Goal: Task Accomplishment & Management: Use online tool/utility

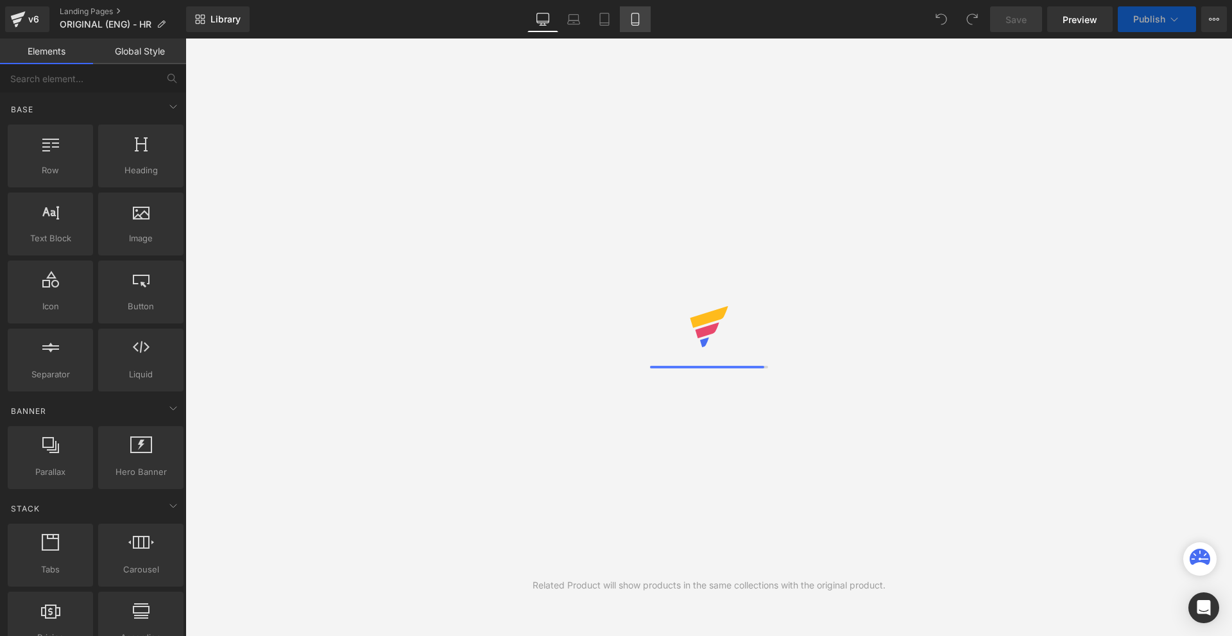
click at [636, 17] on icon at bounding box center [635, 19] width 13 height 13
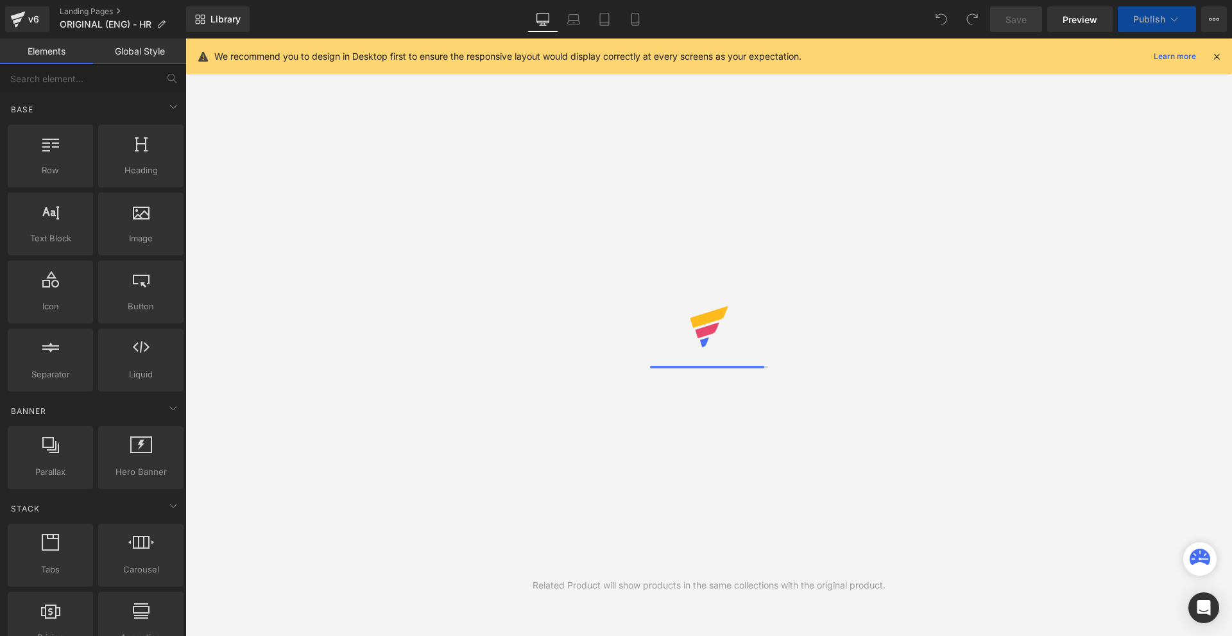
click at [1215, 55] on icon at bounding box center [1217, 57] width 12 height 12
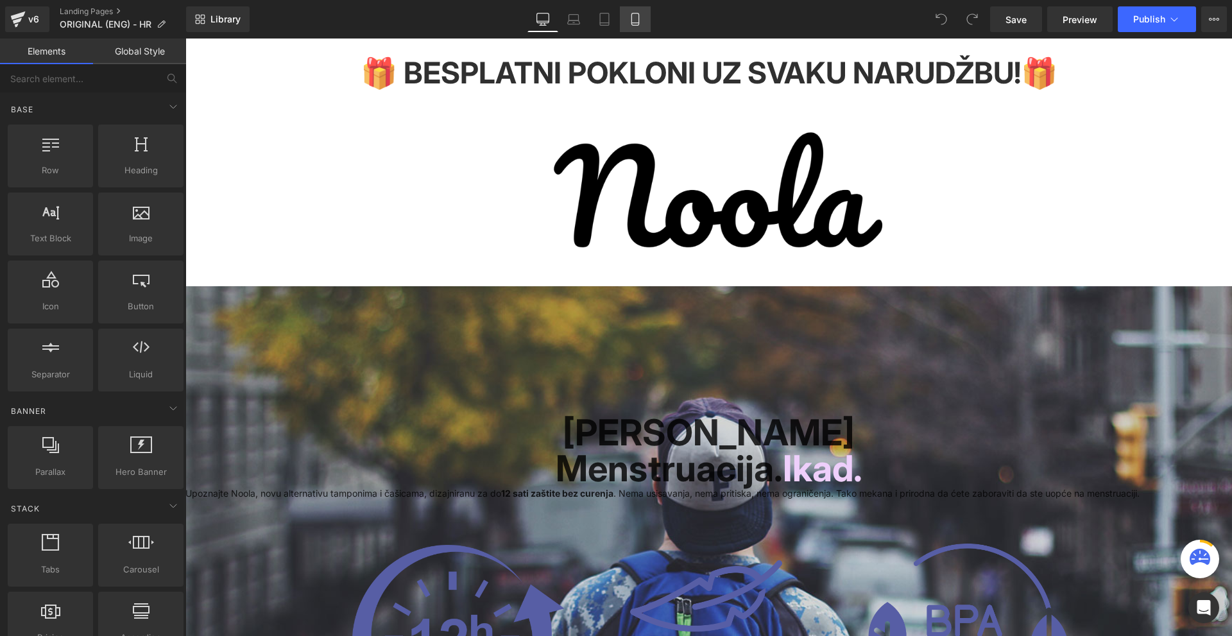
click at [632, 20] on icon at bounding box center [634, 19] width 7 height 12
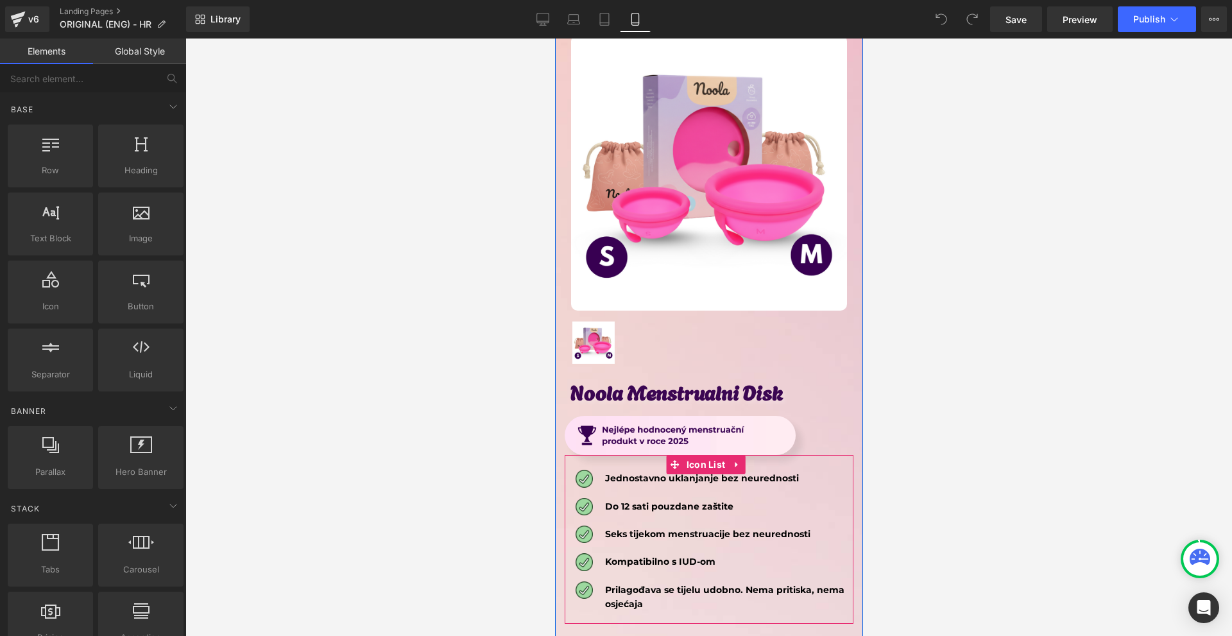
scroll to position [6865, 0]
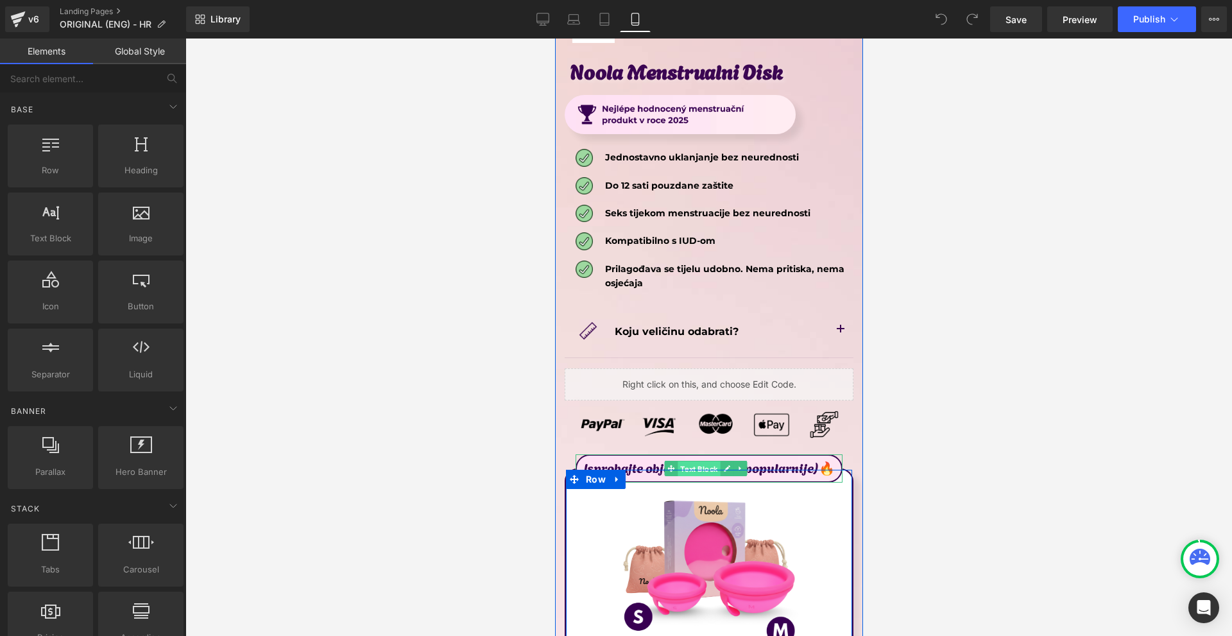
click at [701, 461] on span "Text Block" at bounding box center [698, 468] width 42 height 15
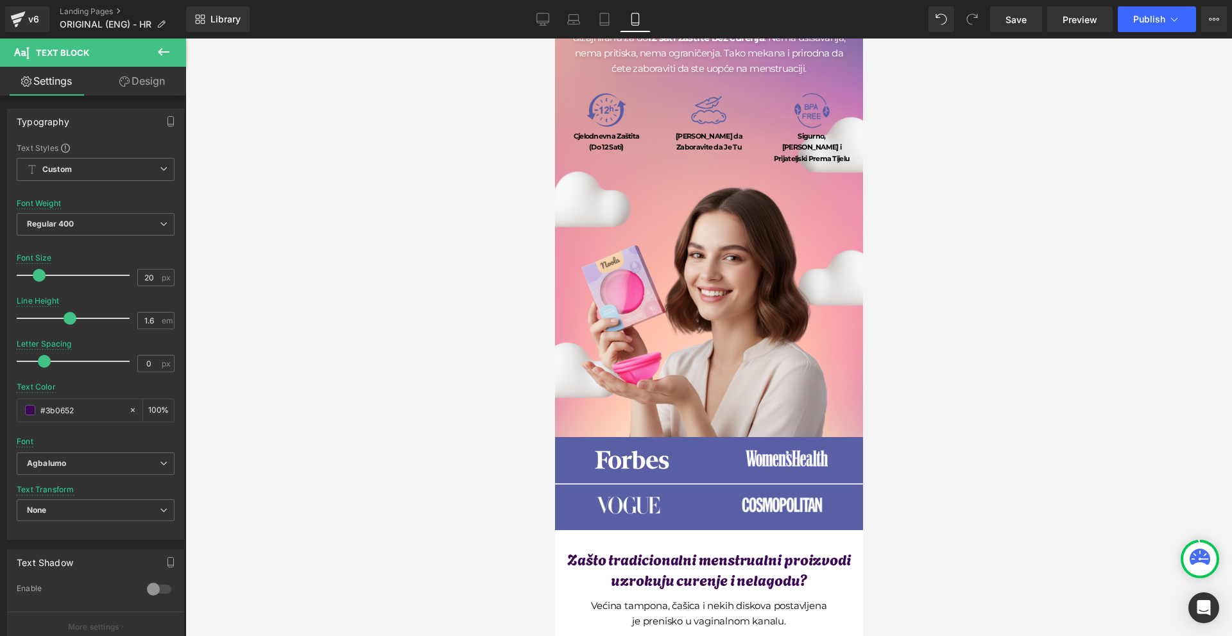
scroll to position [0, 0]
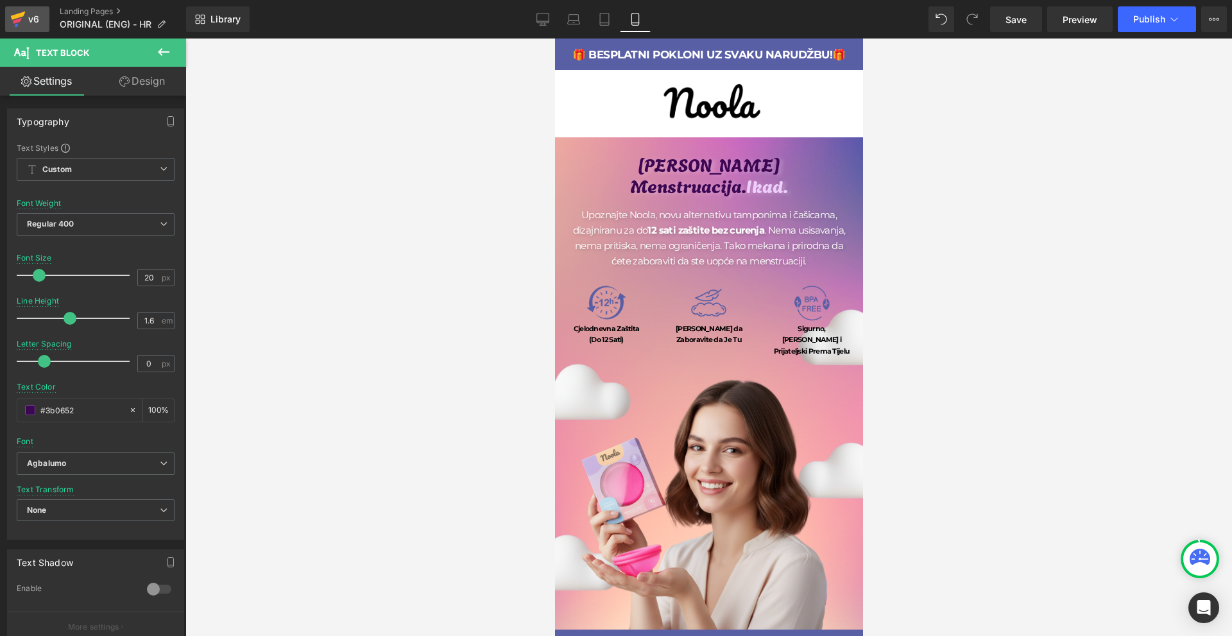
click at [33, 17] on div "v6" at bounding box center [34, 19] width 16 height 17
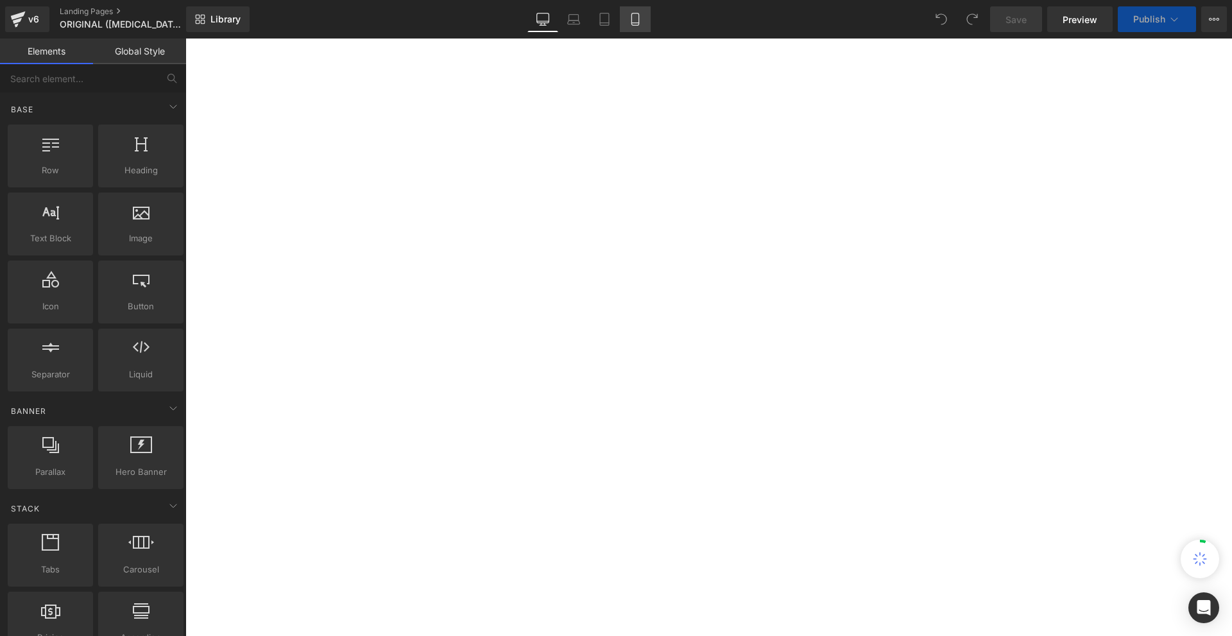
click at [641, 32] on div "Library Desktop Desktop Laptop Tablet Mobile Save Preview Publish Scheduled Vie…" at bounding box center [709, 19] width 1046 height 38
click at [641, 24] on icon at bounding box center [635, 19] width 13 height 13
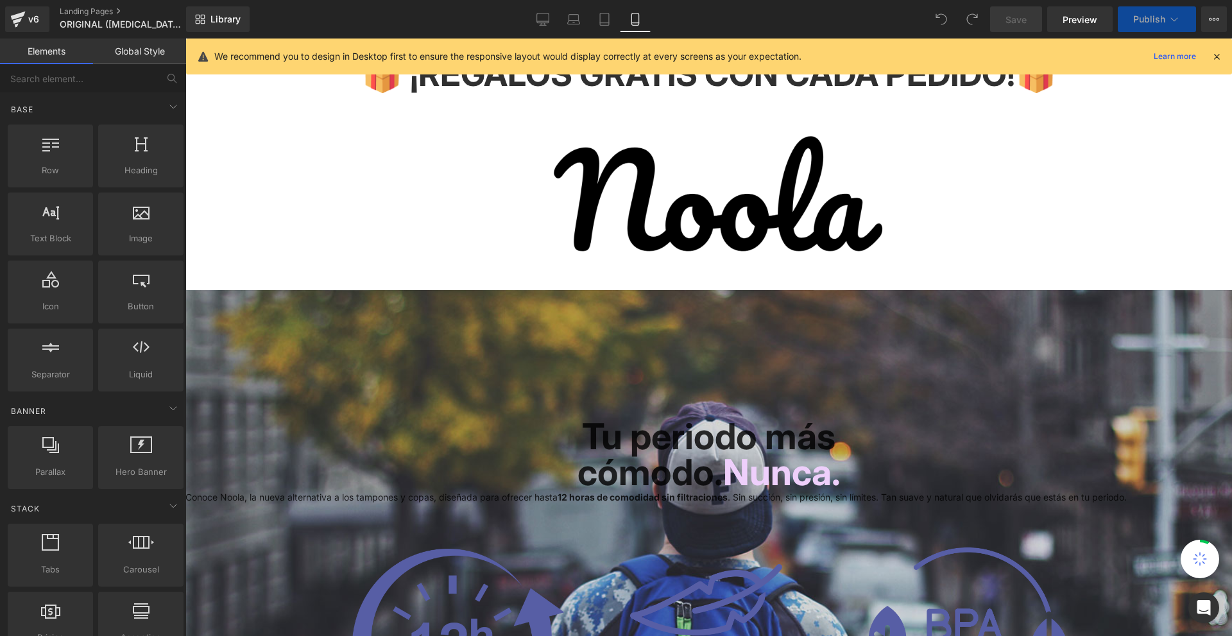
click at [636, 21] on icon at bounding box center [635, 19] width 13 height 13
click at [1220, 61] on icon at bounding box center [1217, 57] width 12 height 12
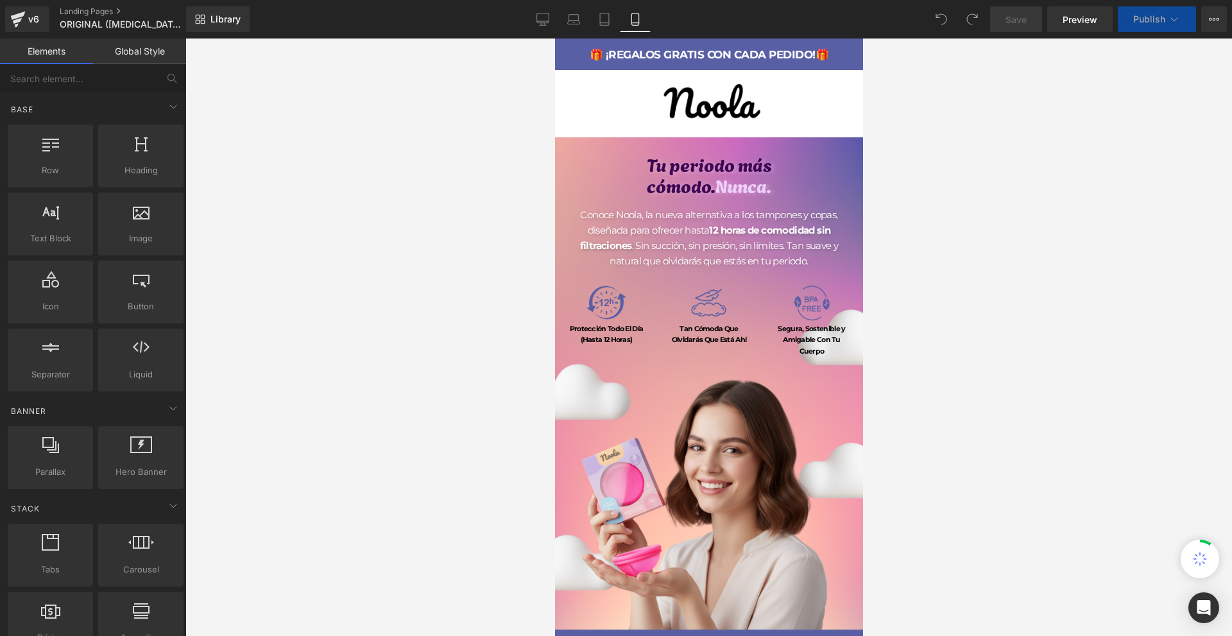
click at [1216, 58] on div at bounding box center [708, 336] width 1046 height 597
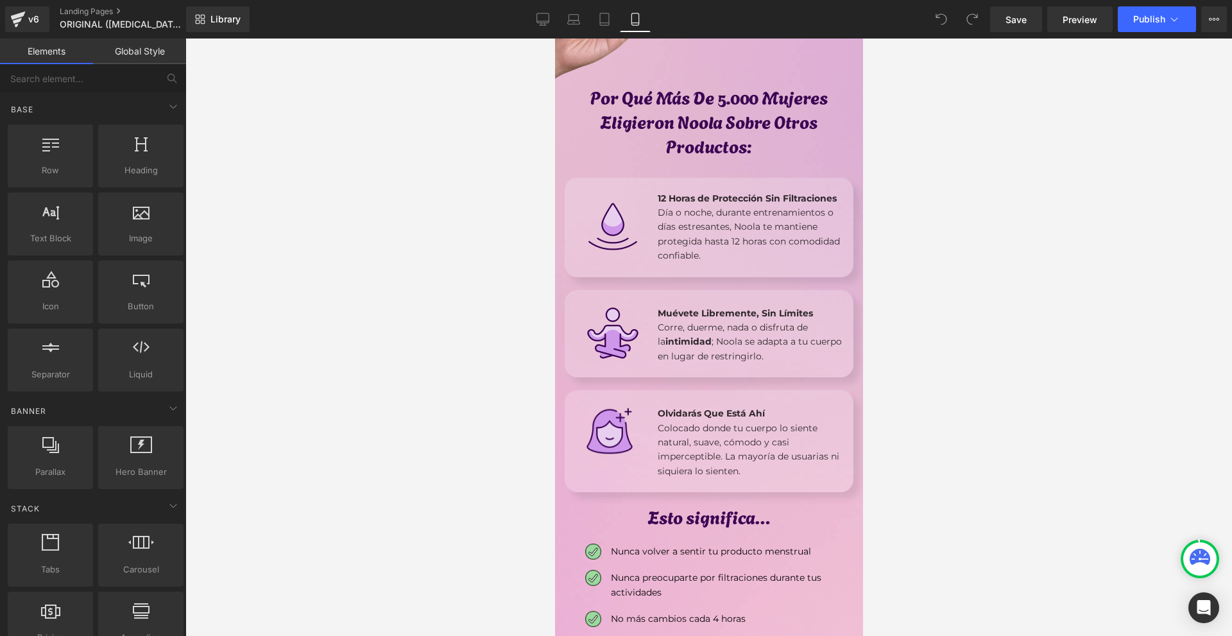
scroll to position [1668, 0]
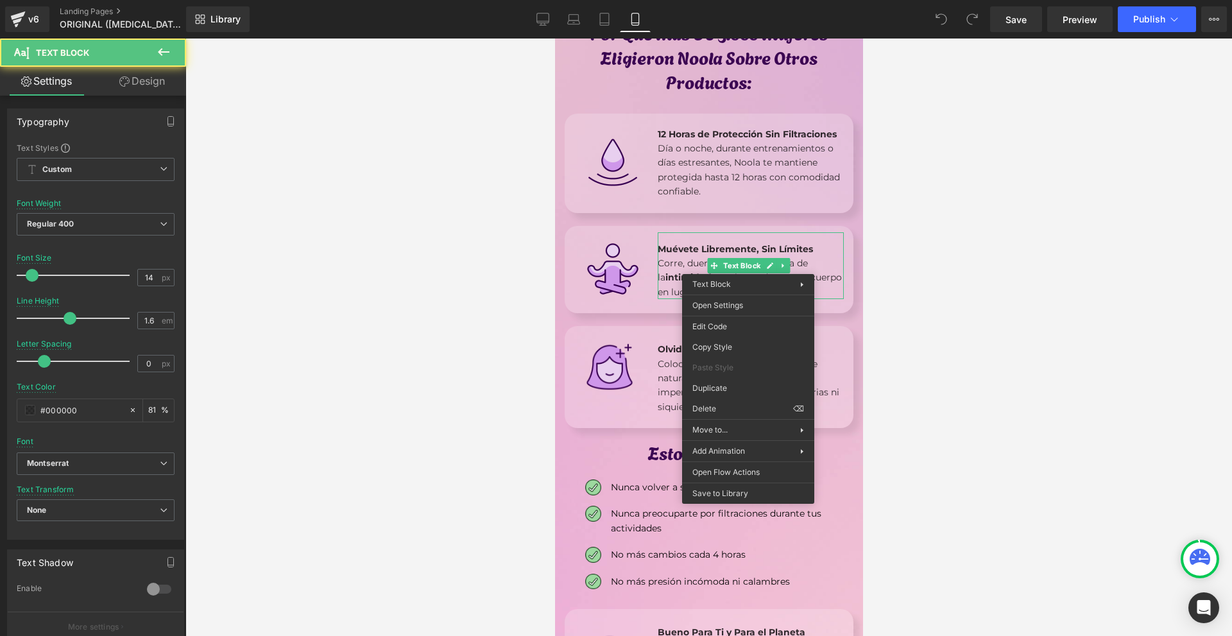
click at [977, 307] on div at bounding box center [708, 336] width 1046 height 597
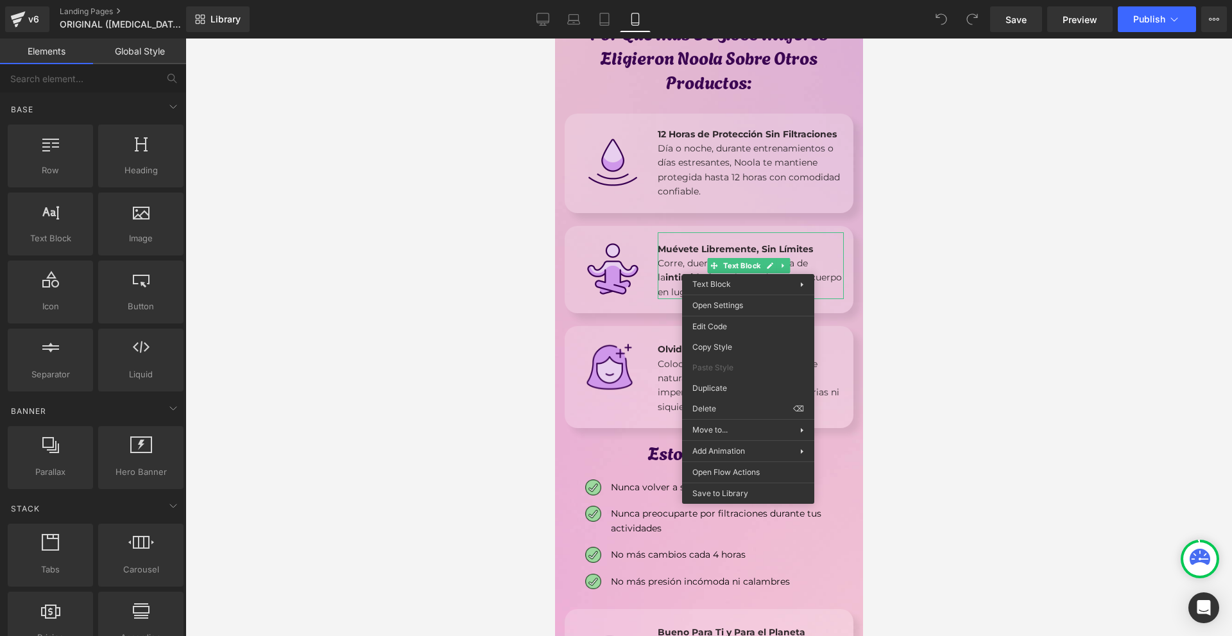
click at [932, 295] on div at bounding box center [708, 336] width 1046 height 597
click at [853, 293] on div "Nosotros somos diferentes. Heading El Disco Menstrual Noola trabaja con tu cuer…" at bounding box center [708, 393] width 308 height 1393
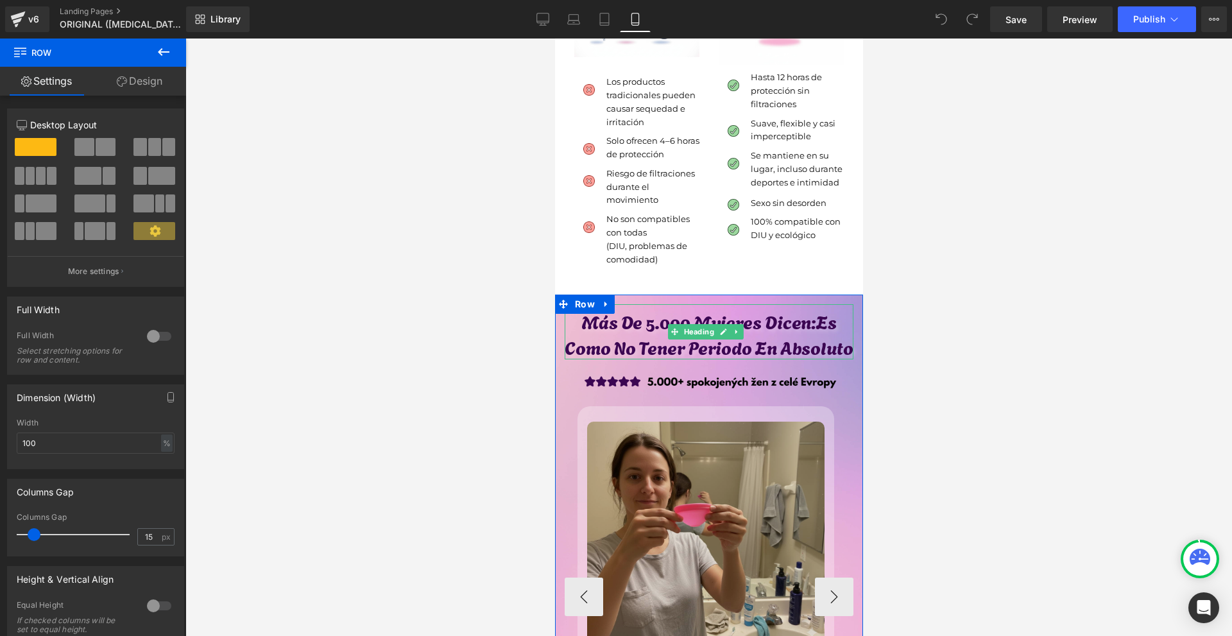
scroll to position [4170, 0]
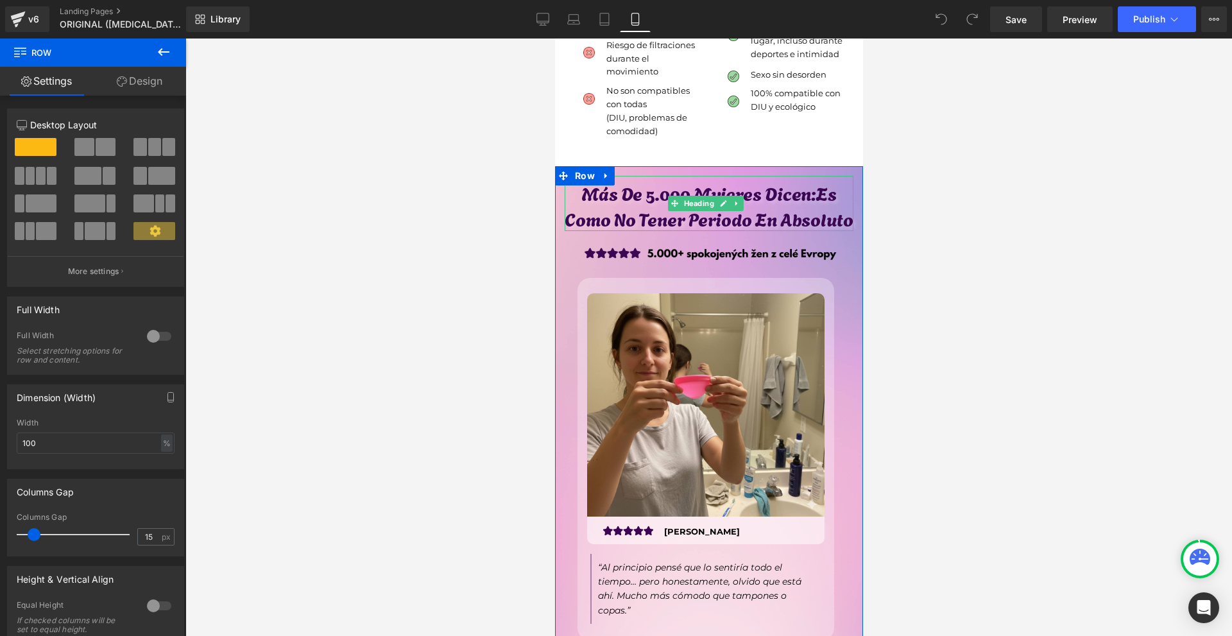
click at [702, 184] on span "Más De 5.000 Mujeres Dicen:Es Como No Tener Periodo En Absoluto" at bounding box center [708, 205] width 289 height 52
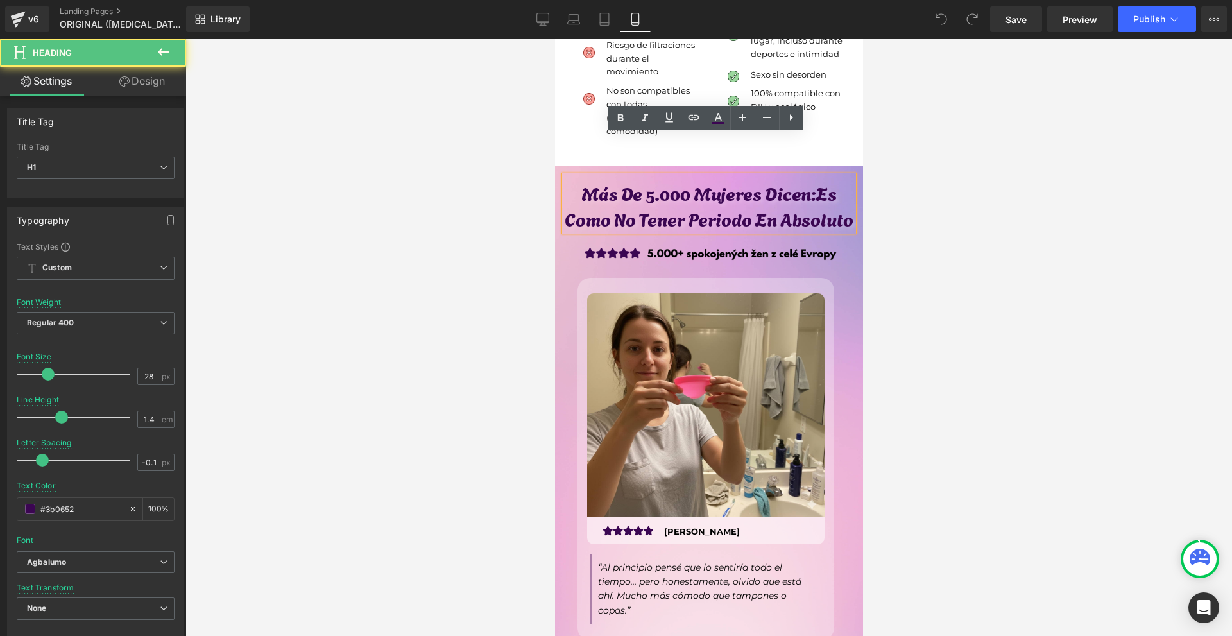
click at [976, 234] on div at bounding box center [708, 336] width 1046 height 597
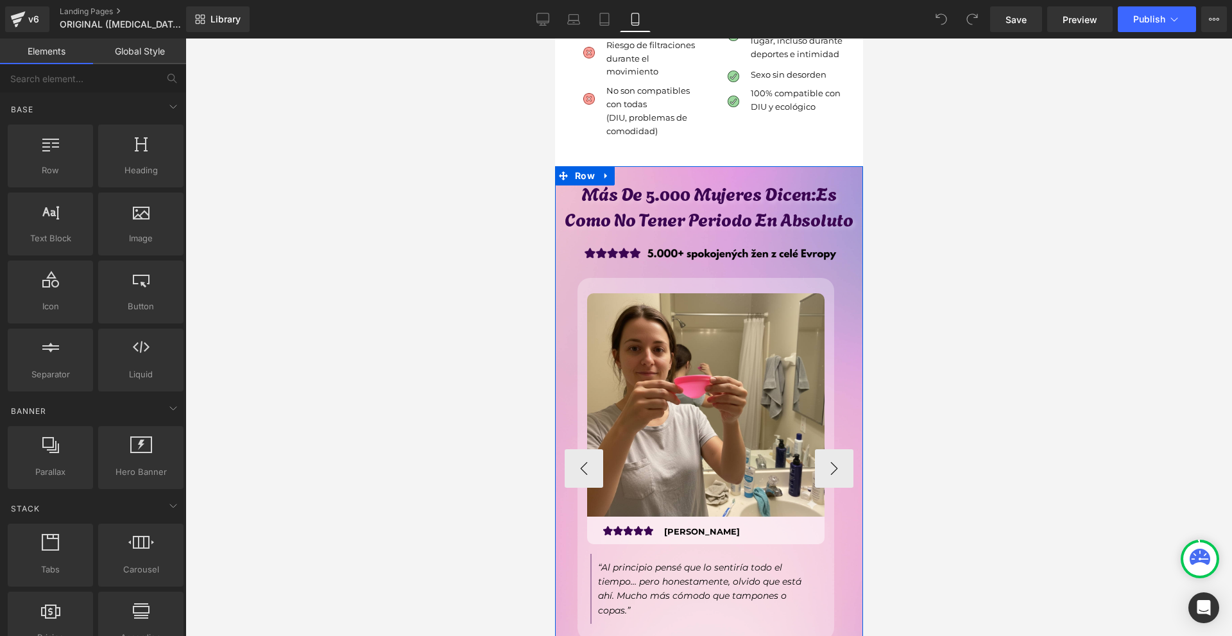
scroll to position [4299, 0]
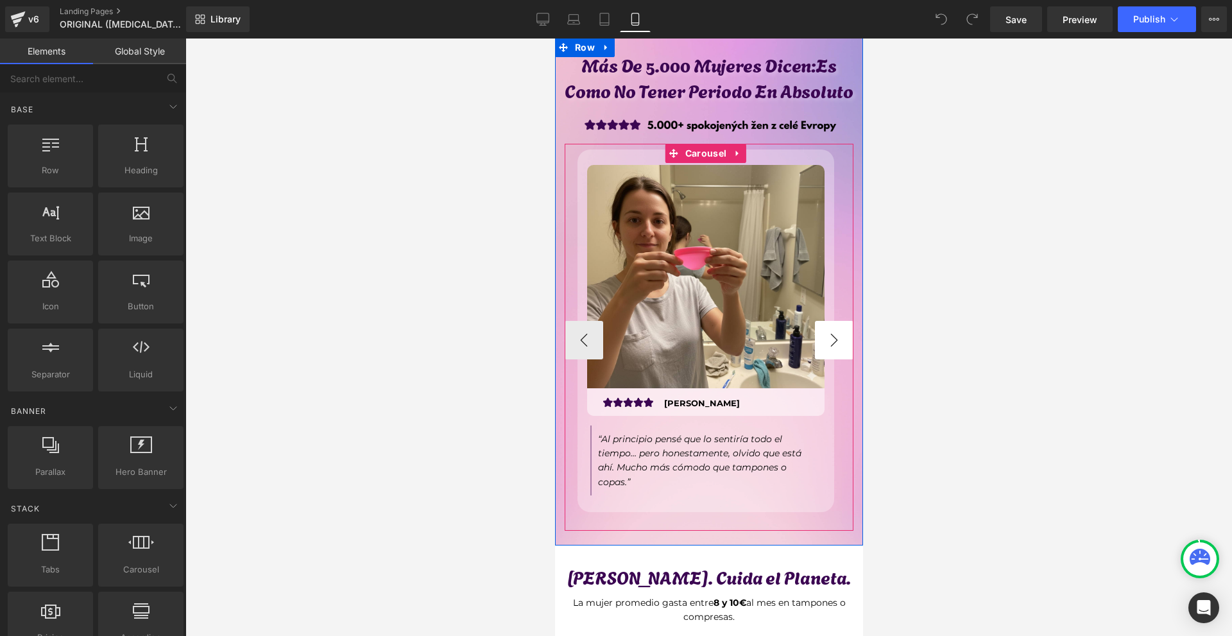
click at [835, 331] on button "›" at bounding box center [833, 340] width 38 height 38
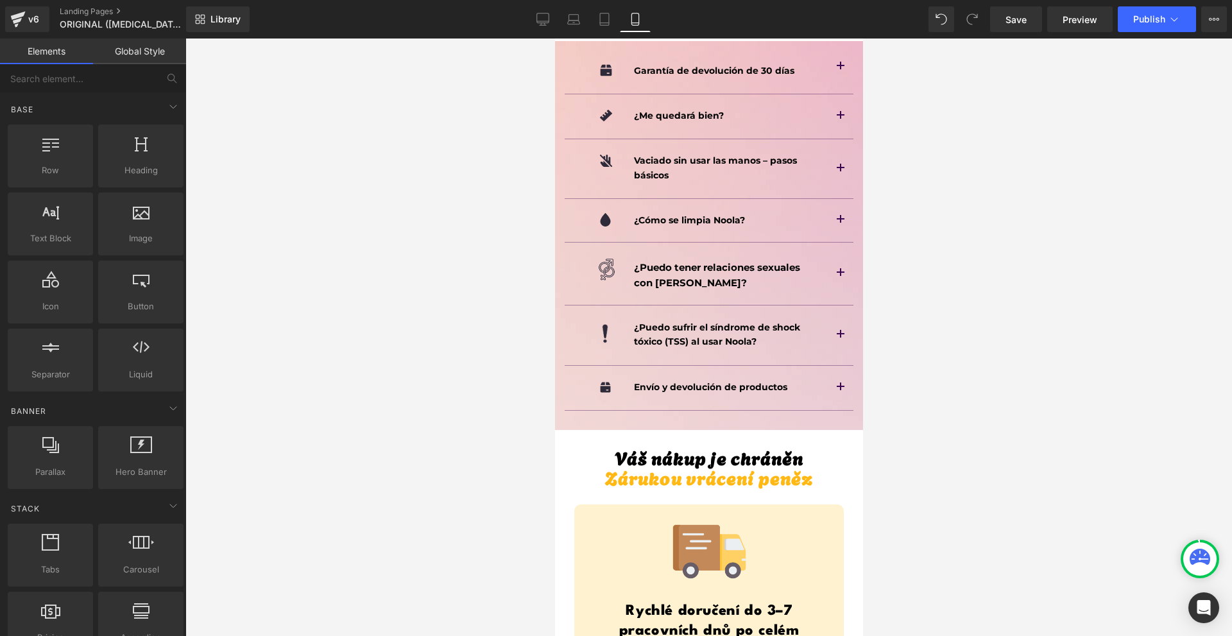
scroll to position [9110, 0]
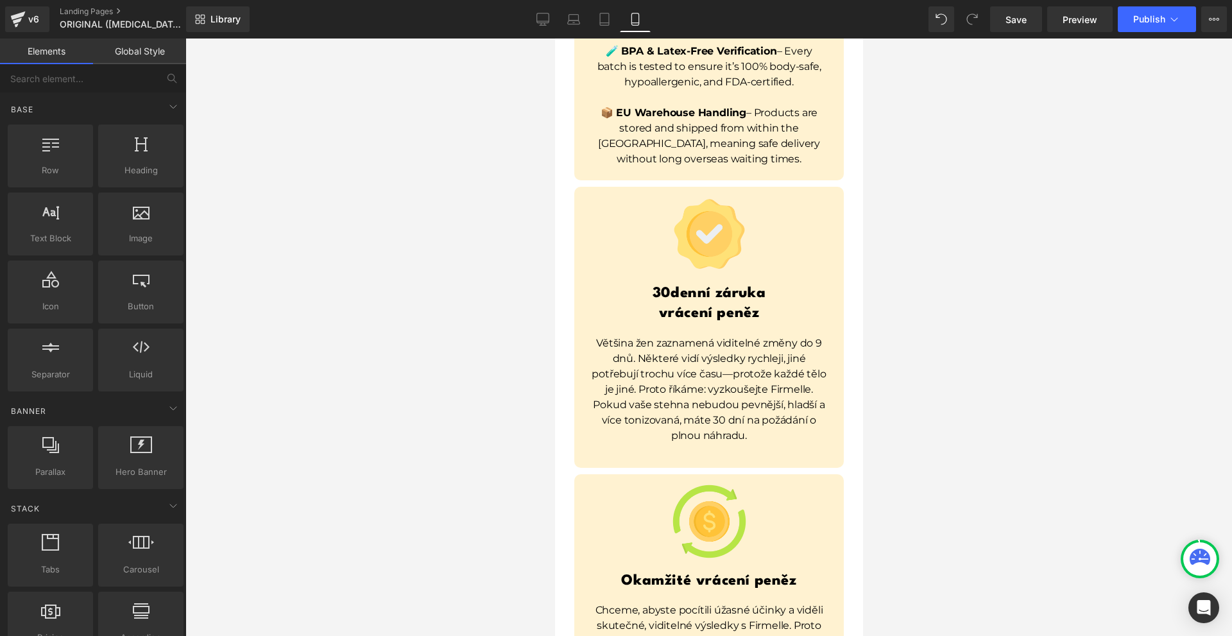
click at [953, 322] on div at bounding box center [708, 336] width 1046 height 597
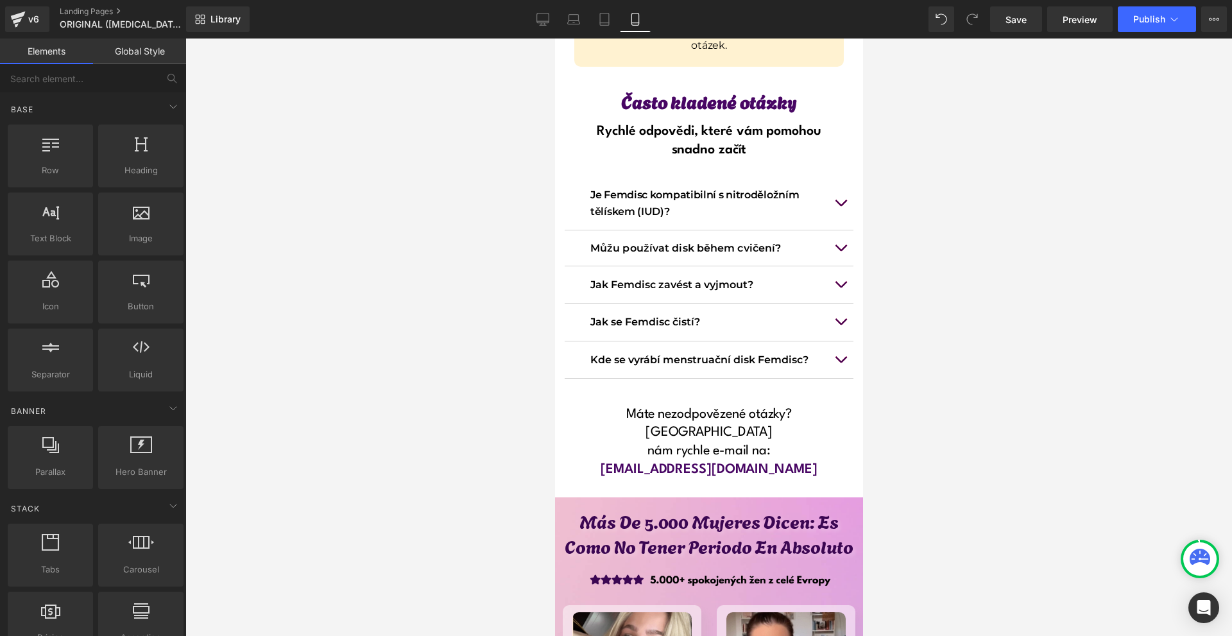
scroll to position [10265, 0]
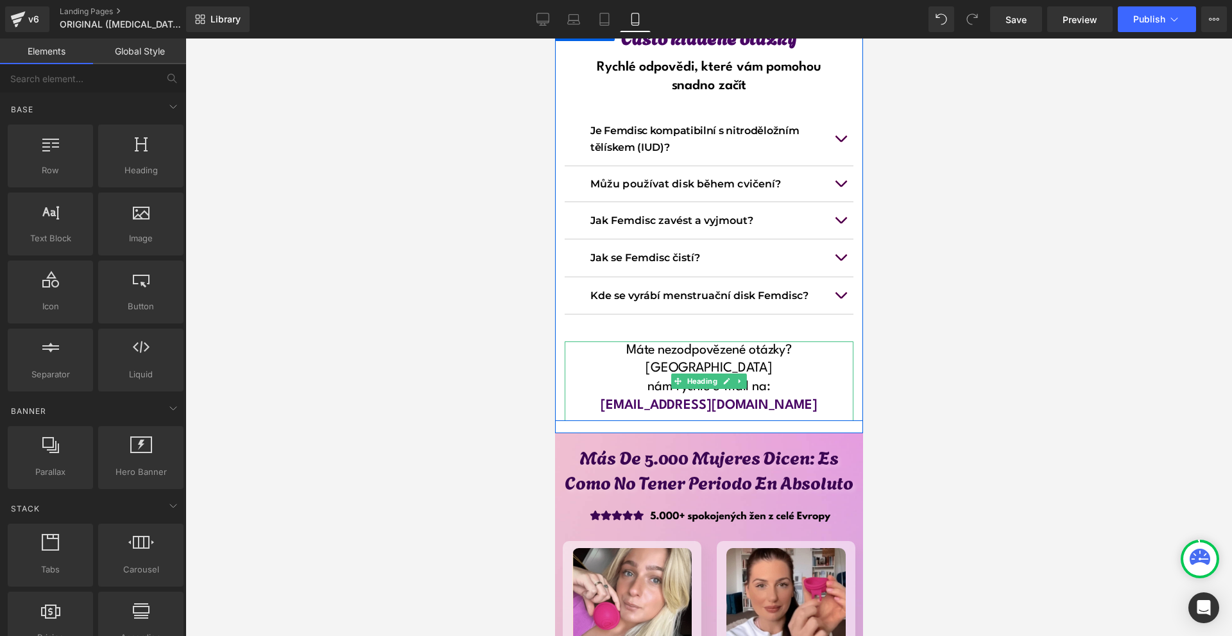
click at [763, 396] on h1 "[EMAIL_ADDRESS][DOMAIN_NAME]" at bounding box center [708, 405] width 289 height 19
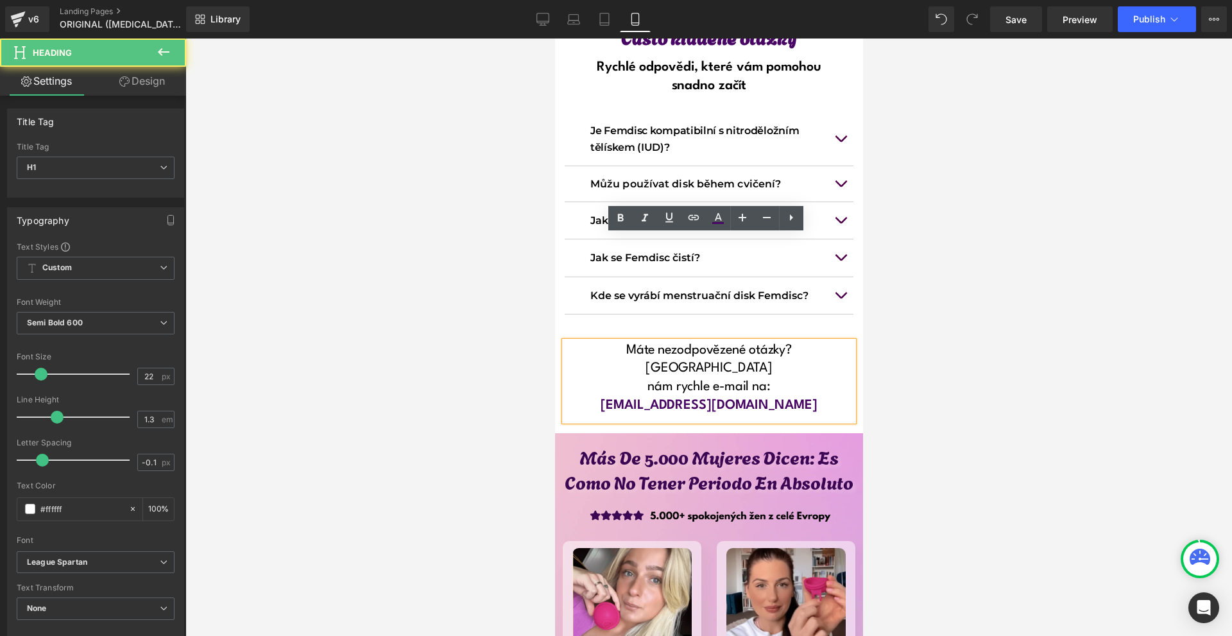
click at [726, 399] on span "[EMAIL_ADDRESS][DOMAIN_NAME]" at bounding box center [708, 405] width 216 height 13
drag, startPoint x: 745, startPoint y: 278, endPoint x: 729, endPoint y: 284, distance: 16.4
click at [729, 396] on h1 "[EMAIL_ADDRESS][DOMAIN_NAME]" at bounding box center [708, 405] width 289 height 19
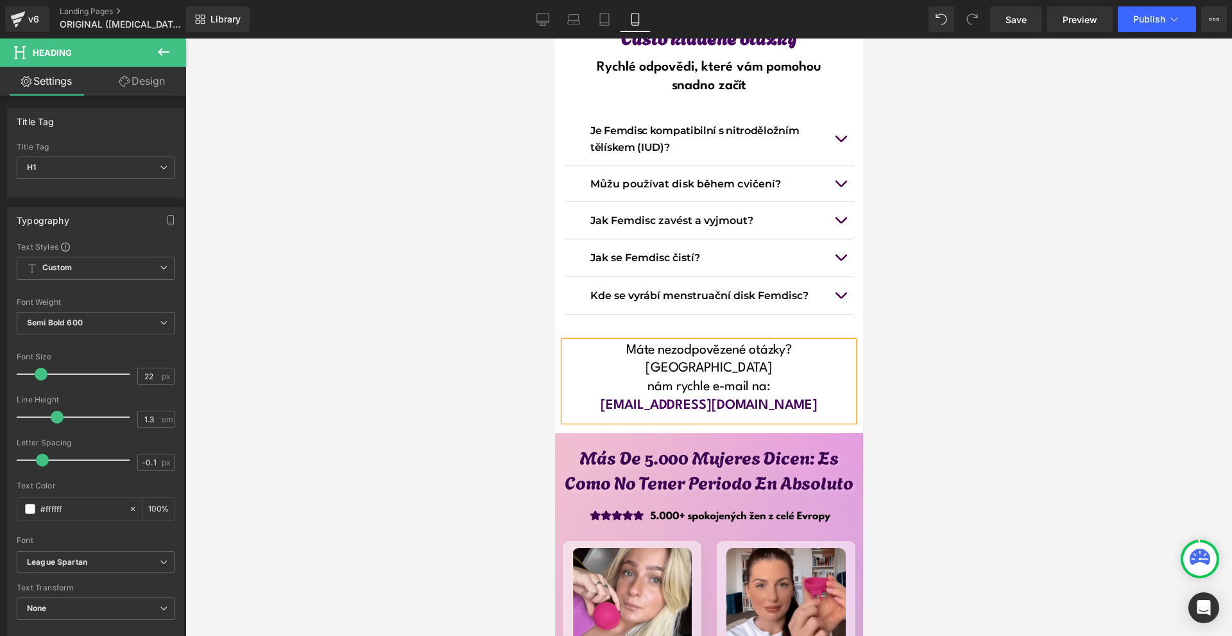
click at [963, 270] on div at bounding box center [708, 336] width 1046 height 597
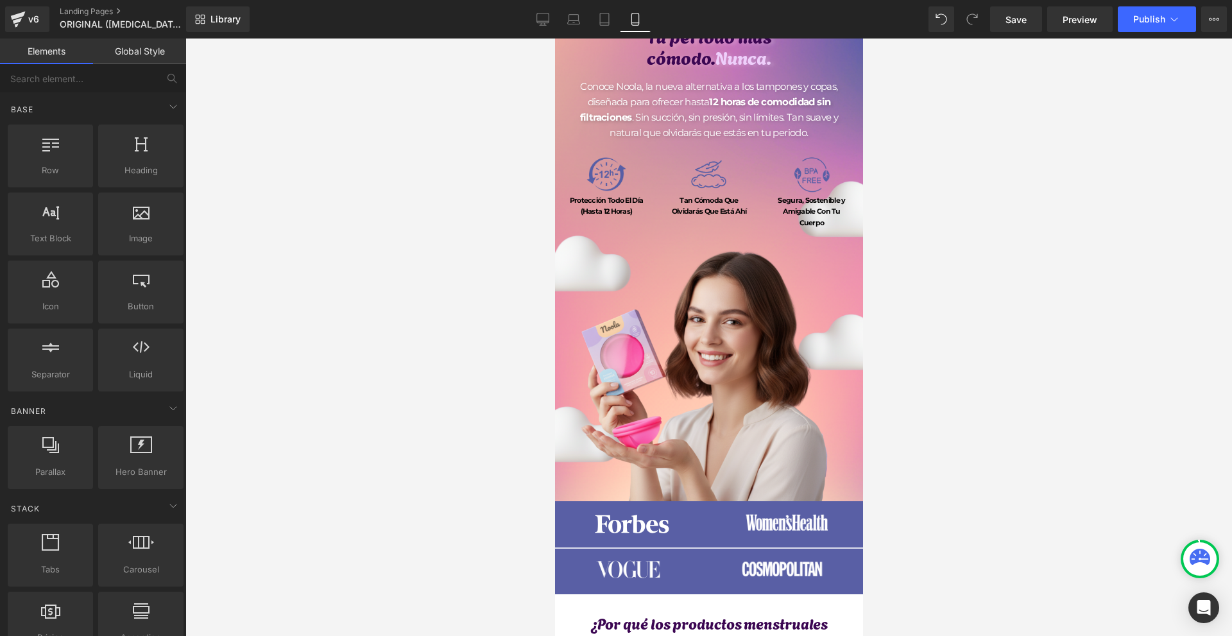
scroll to position [0, 0]
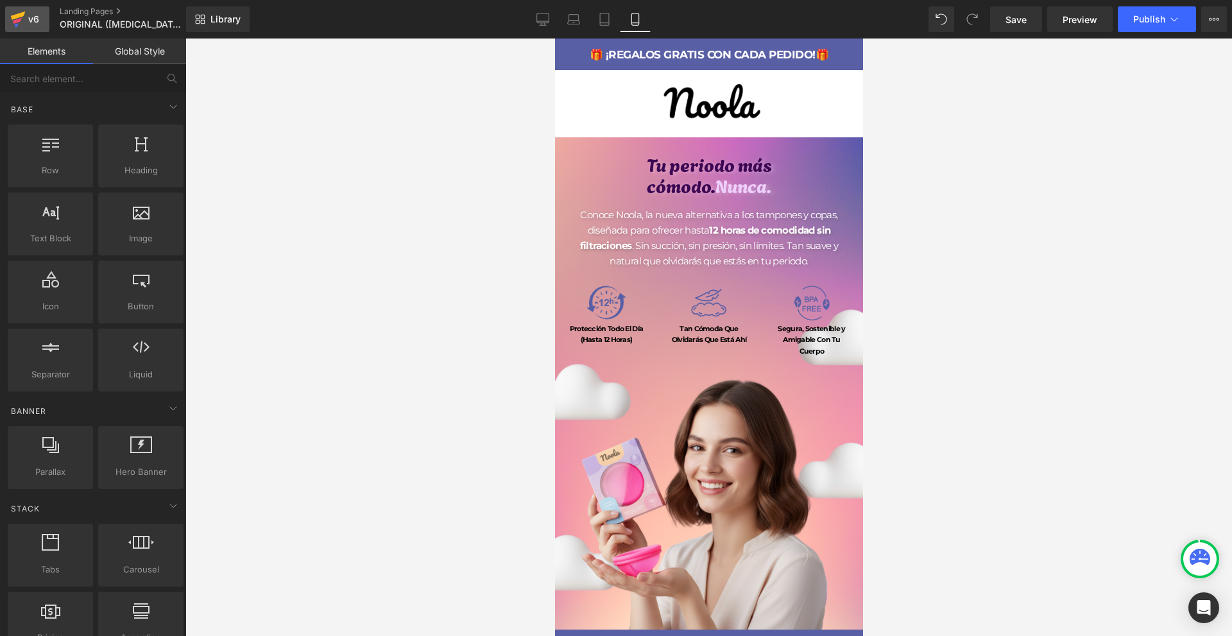
click at [31, 24] on div "v6" at bounding box center [34, 19] width 16 height 17
click at [1010, 22] on span "Save" at bounding box center [1015, 19] width 21 height 13
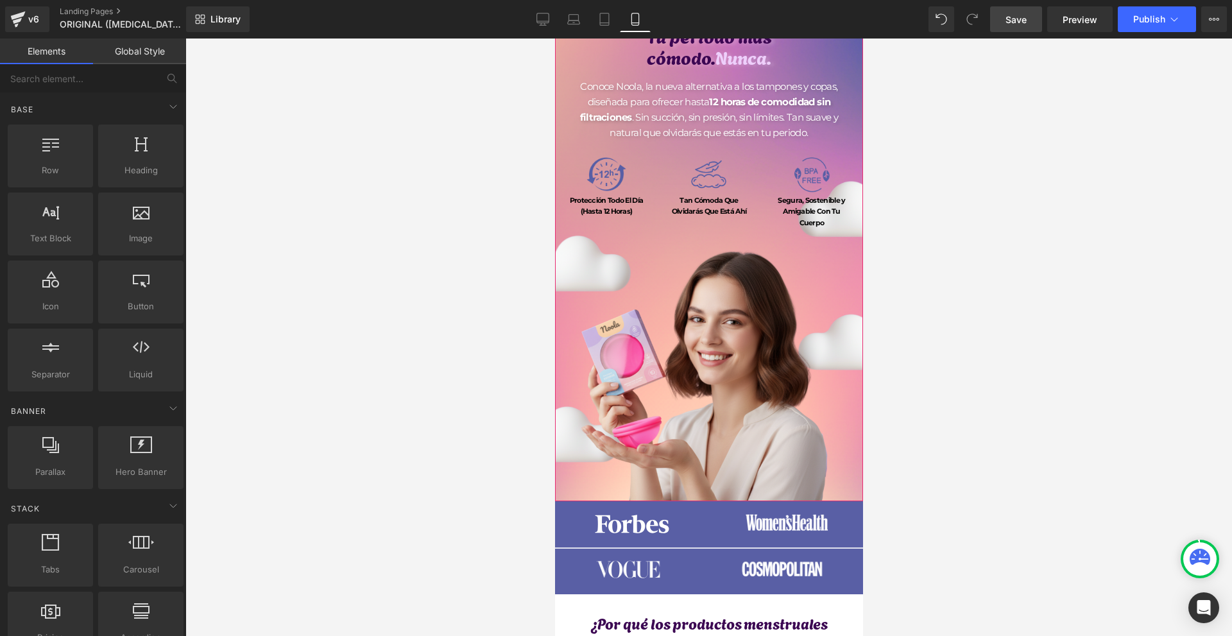
scroll to position [192, 0]
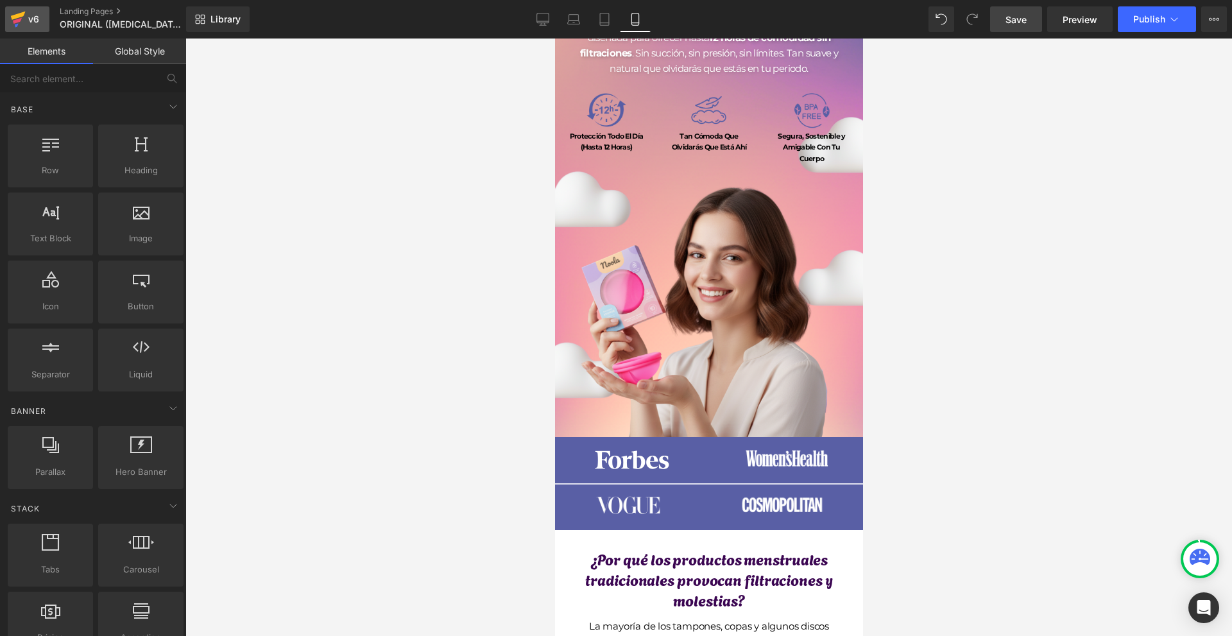
click at [18, 10] on icon at bounding box center [17, 19] width 15 height 32
